Goal: Transaction & Acquisition: Purchase product/service

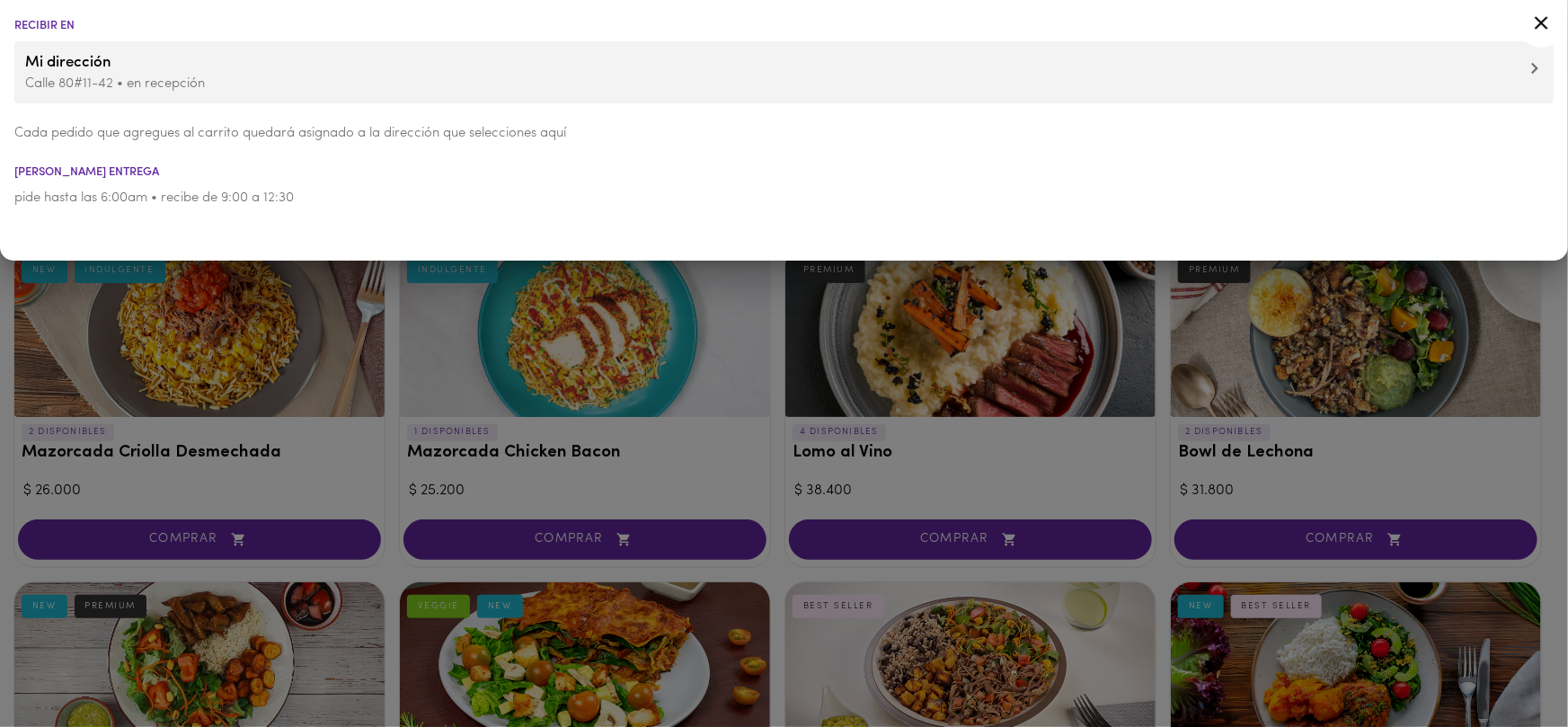
click at [698, 360] on div at bounding box center [784, 364] width 1568 height 727
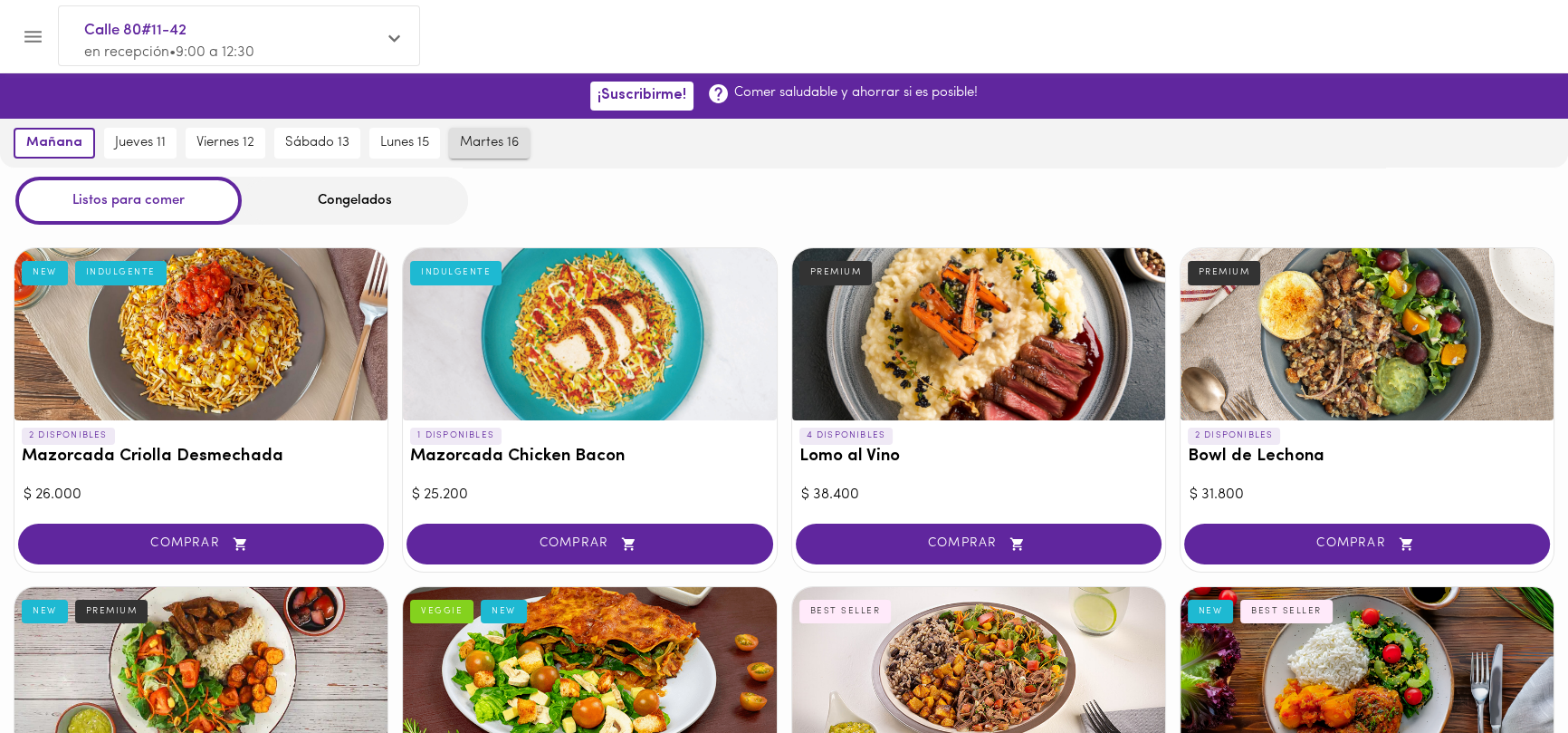
click at [505, 142] on span "martes 16" at bounding box center [489, 142] width 59 height 16
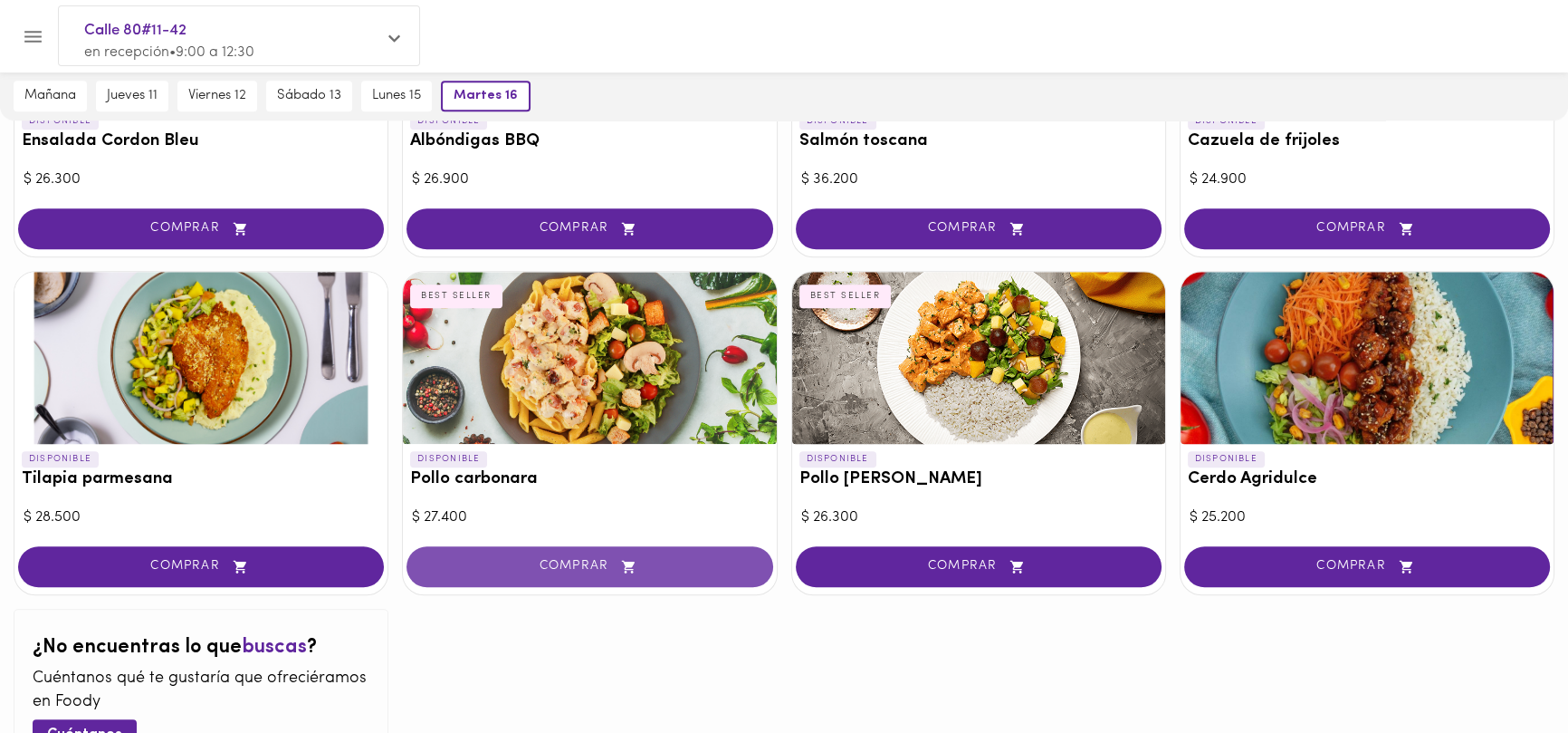
scroll to position [1730, 0]
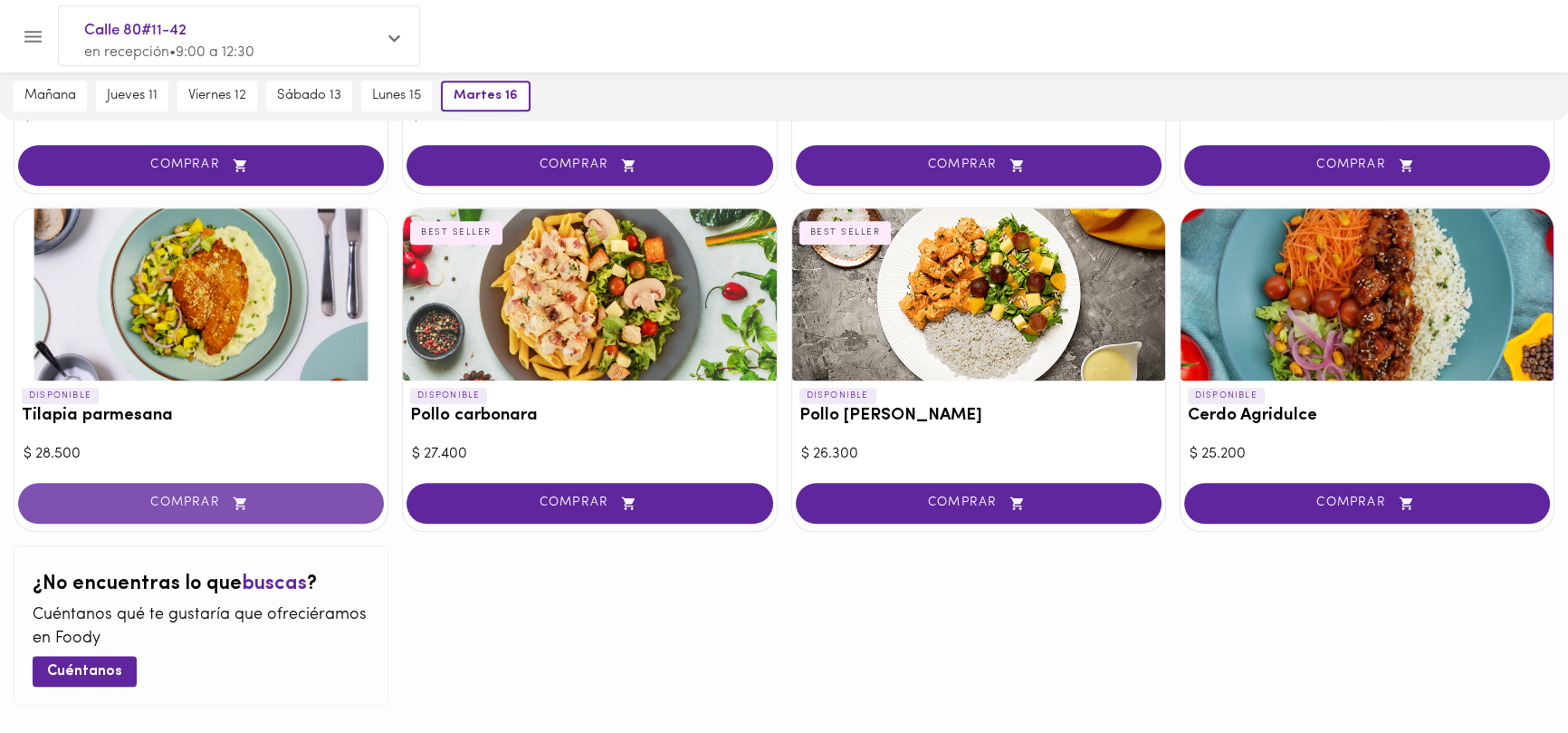
click at [162, 495] on span "COMPRAR" at bounding box center [201, 502] width 321 height 15
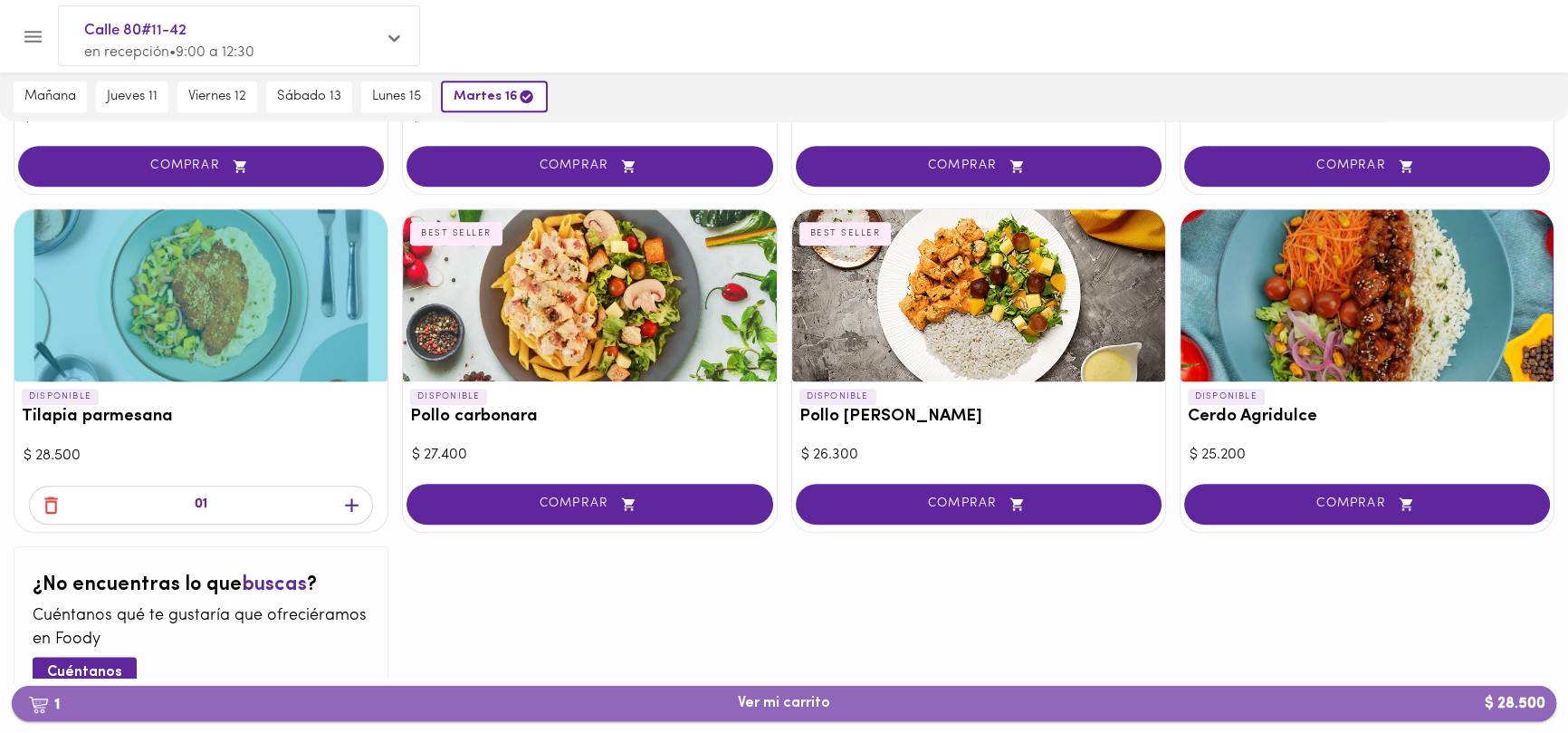
click at [806, 706] on span "1 Ver mi carrito $ 28.500" at bounding box center [784, 703] width 93 height 17
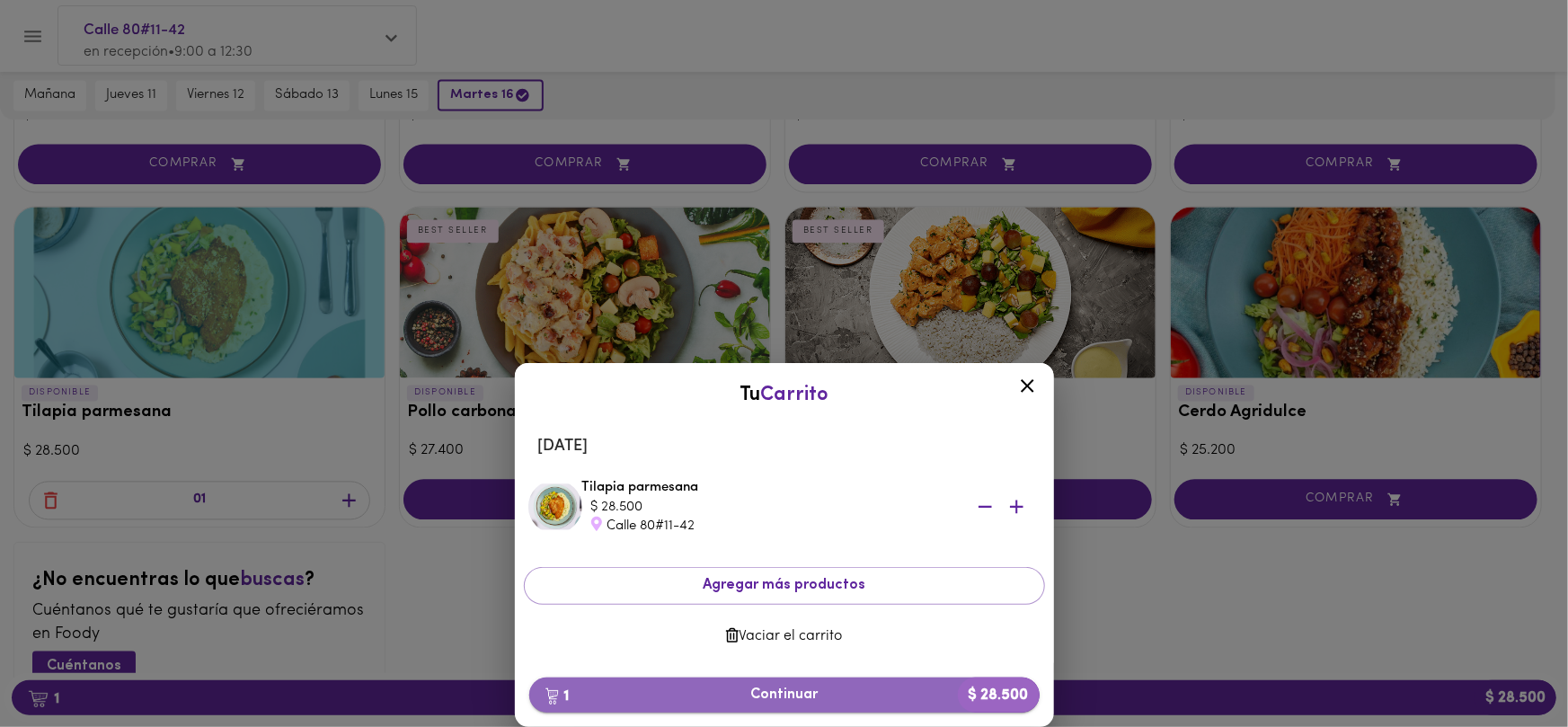
click at [792, 687] on span "1 Continuar $ 28.500" at bounding box center [784, 694] width 481 height 17
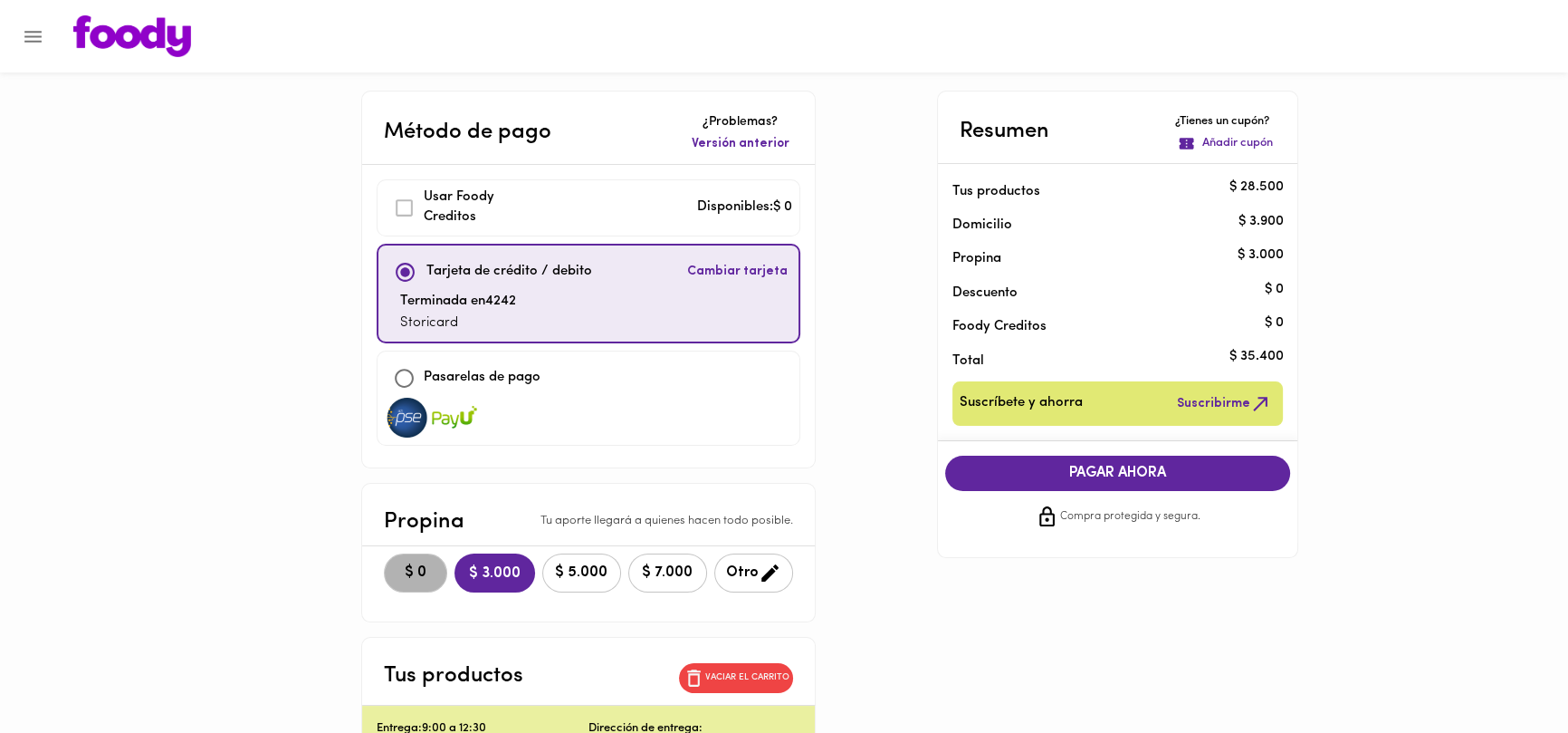
click at [391, 558] on button "$ 0" at bounding box center [416, 573] width 64 height 39
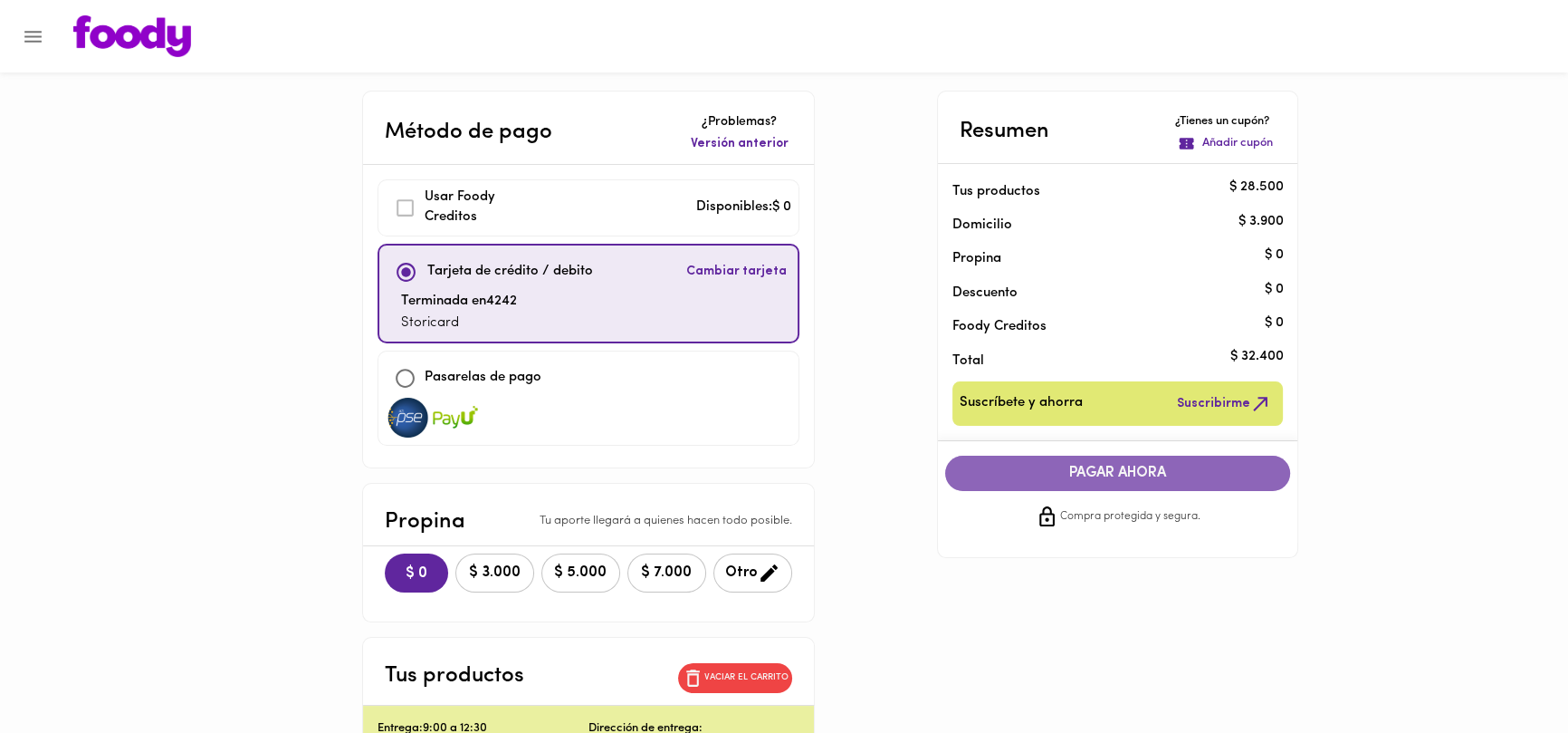
click at [1090, 466] on span "PAGAR AHORA" at bounding box center [1118, 473] width 310 height 17
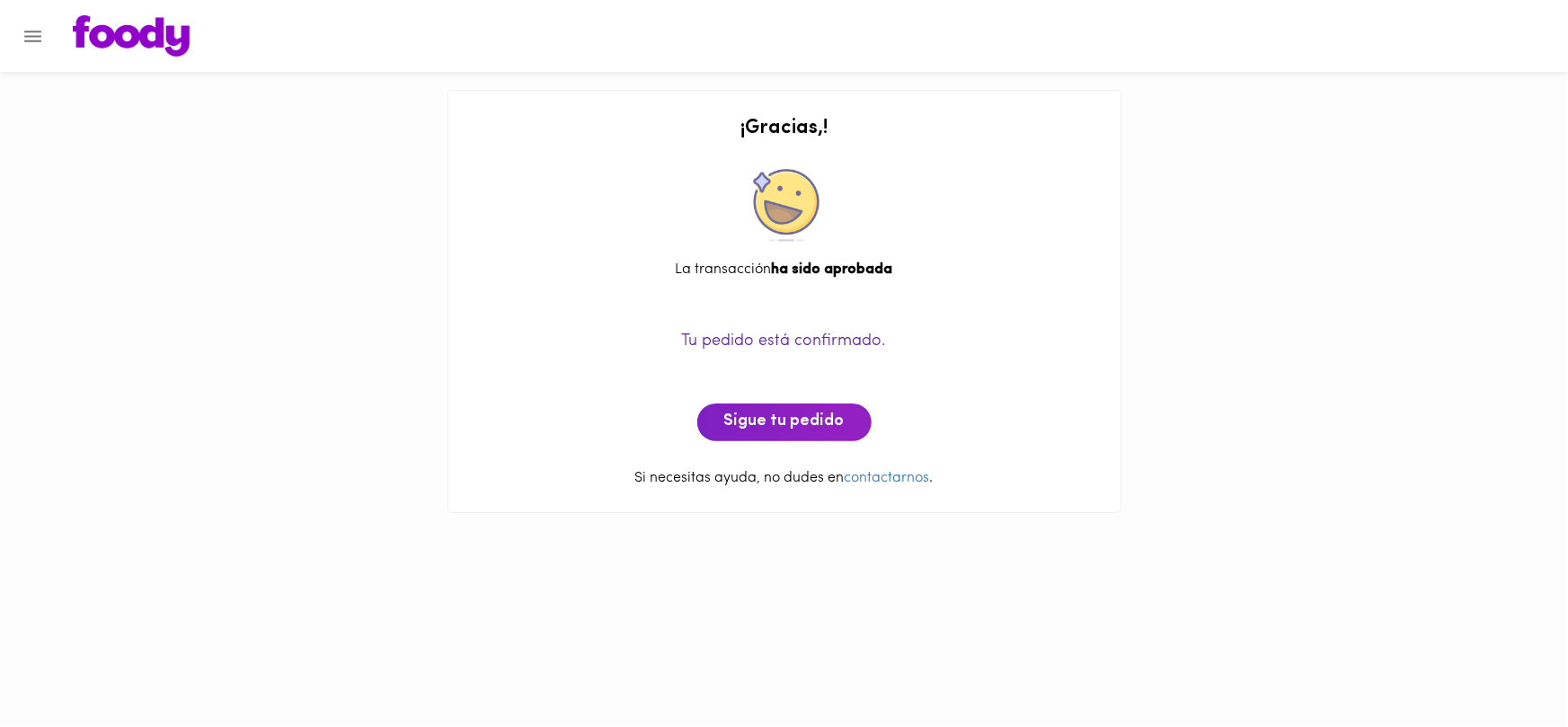
click at [760, 401] on div "Tu pedido está confirmado. Sigue tu pedido" at bounding box center [784, 365] width 636 height 152
click at [782, 439] on button "Sigue tu pedido" at bounding box center [784, 422] width 174 height 38
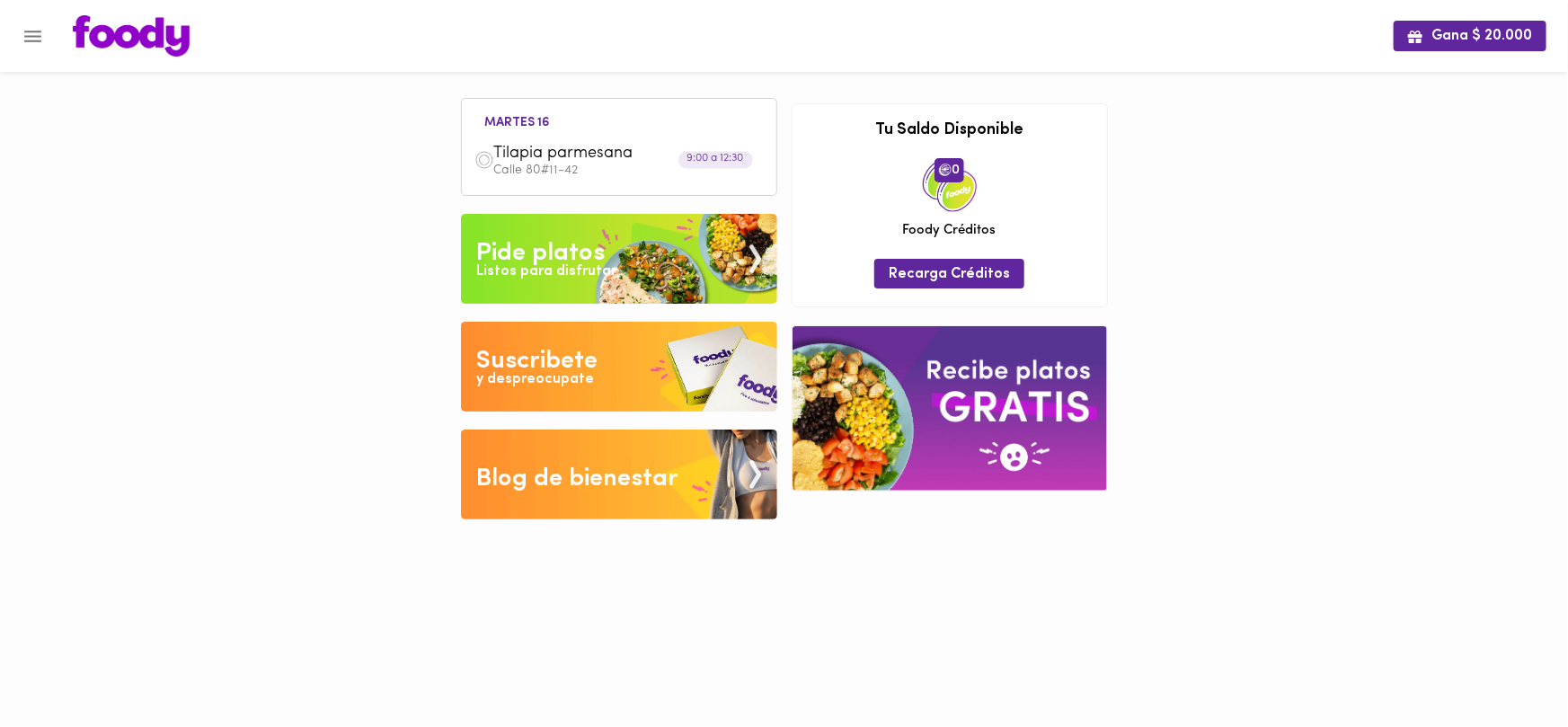
drag, startPoint x: 1280, startPoint y: 301, endPoint x: 1314, endPoint y: 256, distance: 56.4
click at [1289, 291] on div "Gana $ 20.000 [DATE] 16 Tilapia parmesana Calle 80#11-42 9:00 a 12:30 Tu pago c…" at bounding box center [784, 273] width 1568 height 546
